Goal: Task Accomplishment & Management: Complete application form

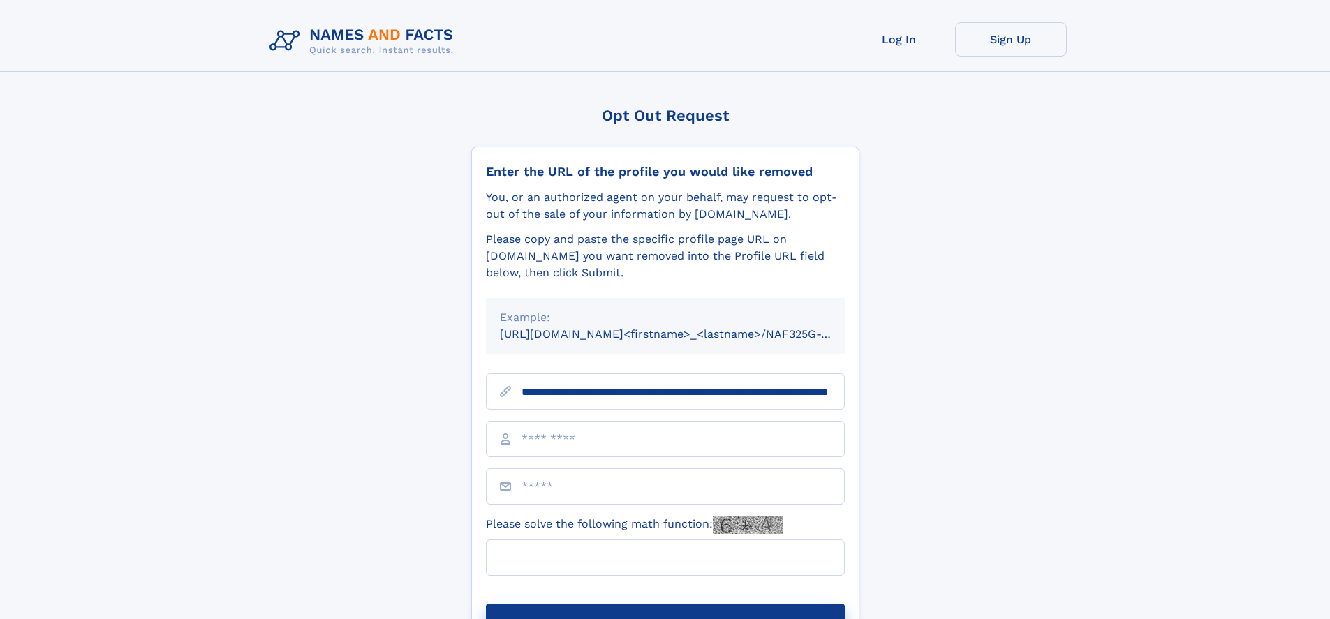
scroll to position [0, 132]
type input "**********"
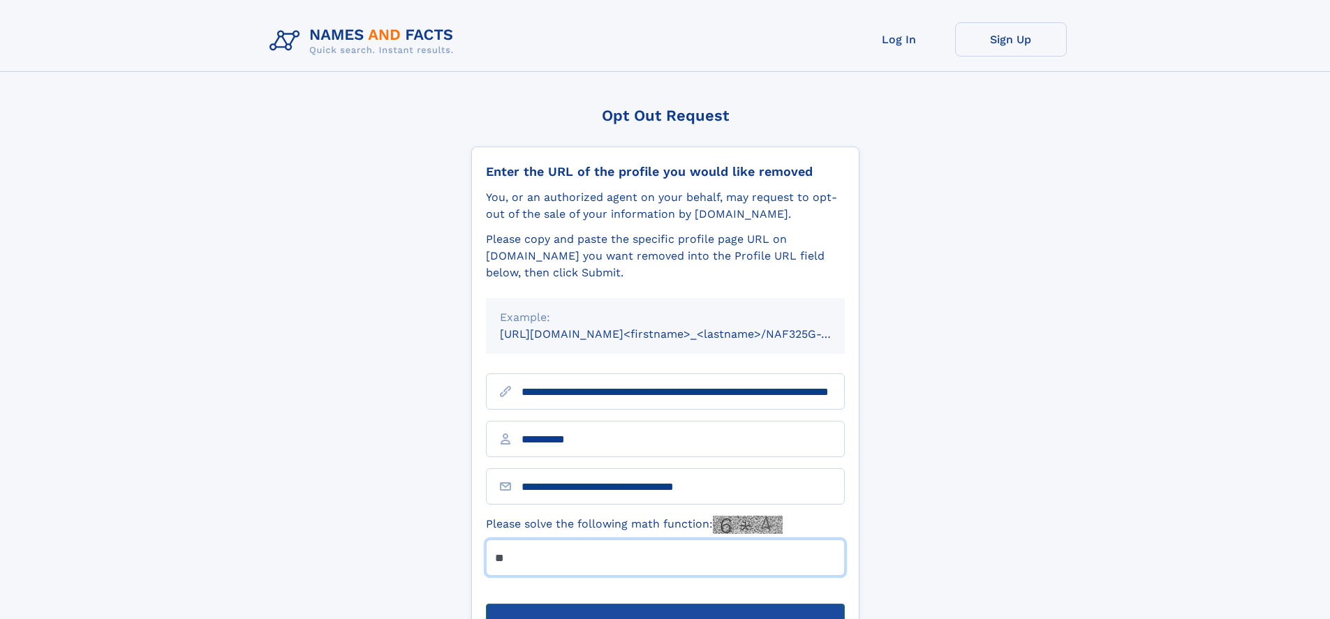
type input "**"
click at [665, 604] on button "Submit Opt Out Request" at bounding box center [665, 626] width 359 height 45
